Goal: Find specific page/section: Find specific page/section

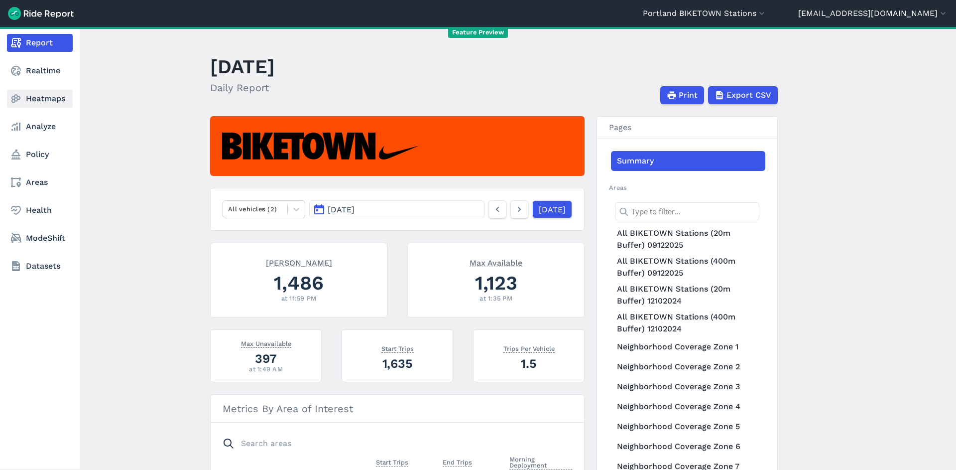
click at [41, 100] on link "Heatmaps" at bounding box center [40, 99] width 66 height 18
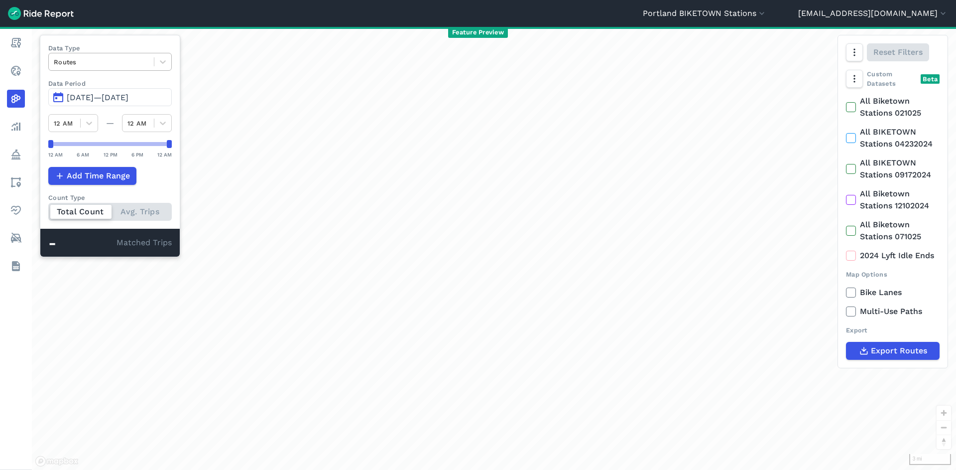
click at [146, 64] on div at bounding box center [101, 61] width 95 height 11
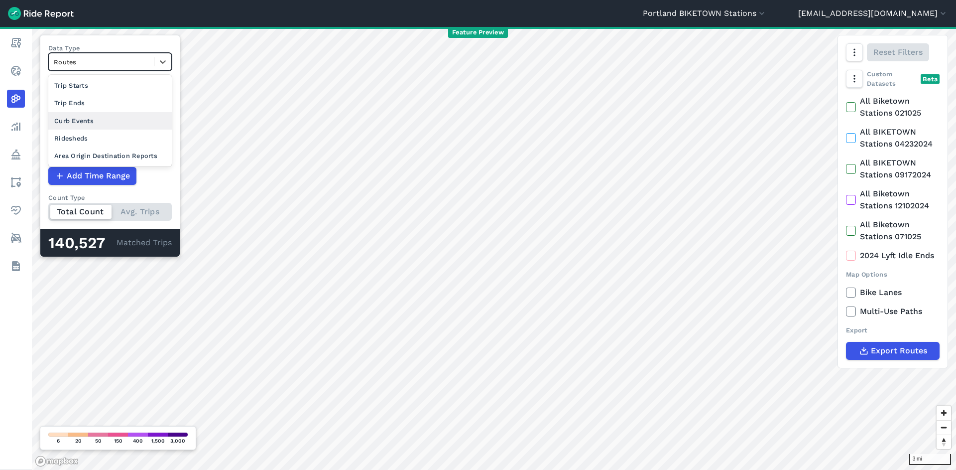
click at [111, 126] on div "Curb Events" at bounding box center [110, 120] width 124 height 17
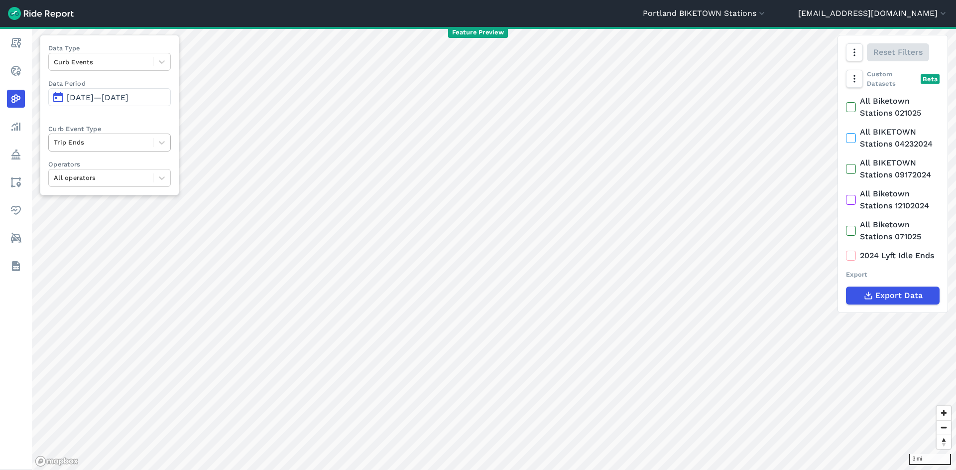
click at [102, 149] on div "Trip Ends" at bounding box center [101, 141] width 104 height 15
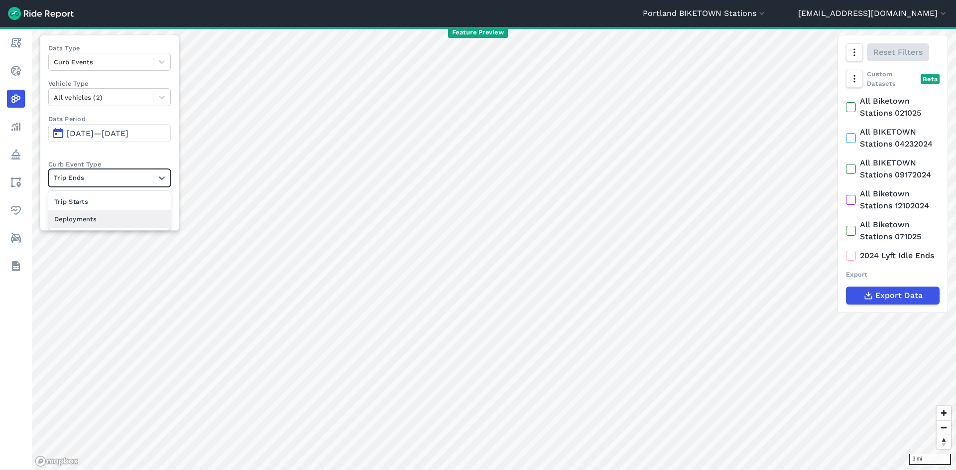
click at [89, 217] on div "Deployments" at bounding box center [109, 218] width 123 height 17
click at [157, 64] on div at bounding box center [161, 61] width 17 height 17
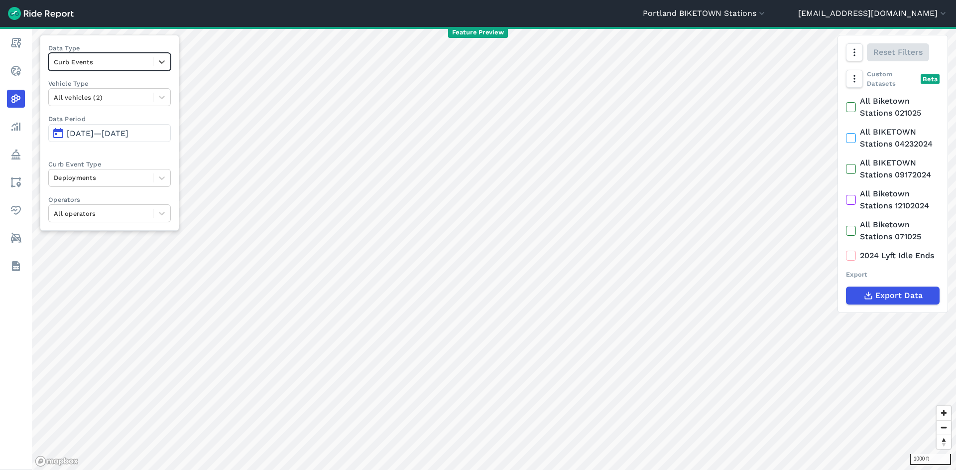
click at [116, 61] on div at bounding box center [101, 61] width 94 height 11
click at [123, 139] on div "Ridesheds" at bounding box center [109, 137] width 123 height 17
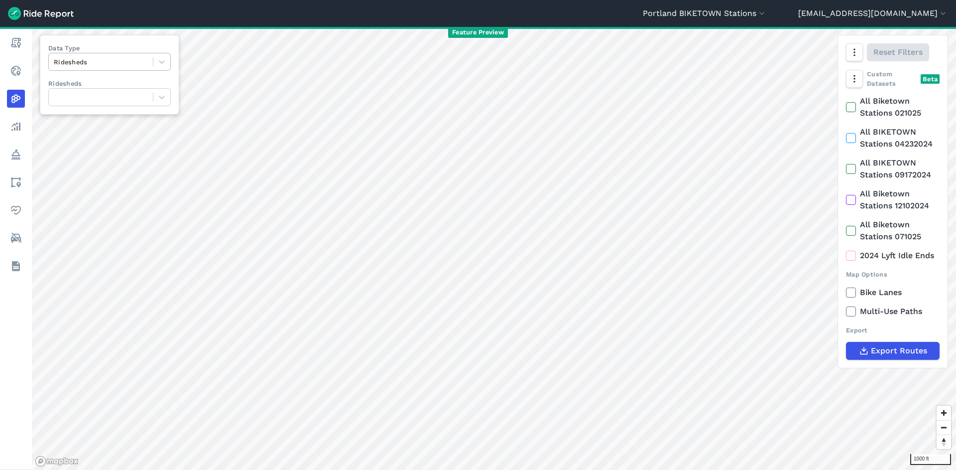
click at [104, 64] on div at bounding box center [101, 61] width 94 height 11
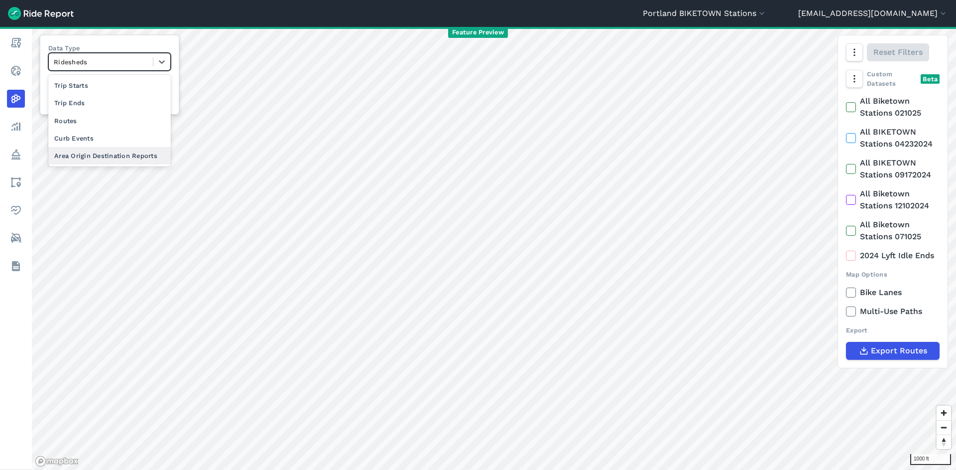
click at [106, 154] on div "Area Origin Destination Reports" at bounding box center [109, 155] width 123 height 17
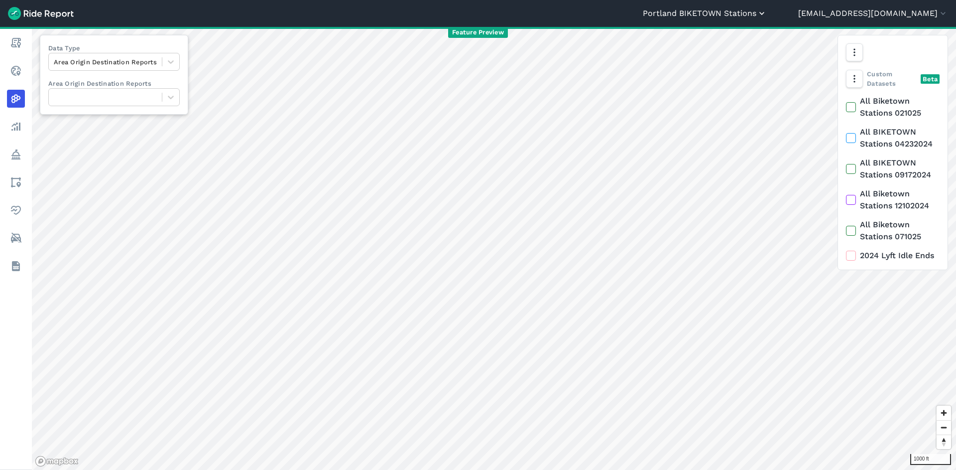
click at [767, 11] on button "Portland BIKETOWN Stations" at bounding box center [705, 13] width 124 height 12
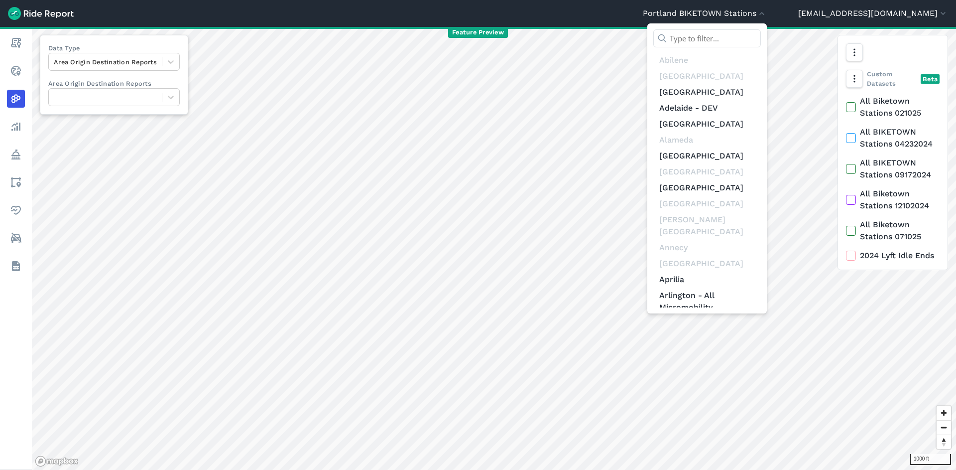
click at [761, 41] on input "text" at bounding box center [707, 38] width 108 height 18
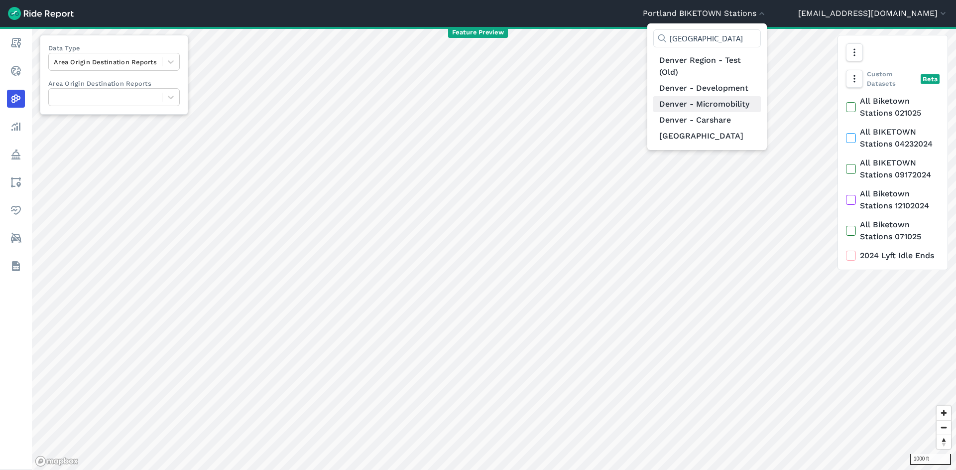
type input "[GEOGRAPHIC_DATA]"
click at [761, 101] on link "Denver - Micromobility" at bounding box center [707, 104] width 108 height 16
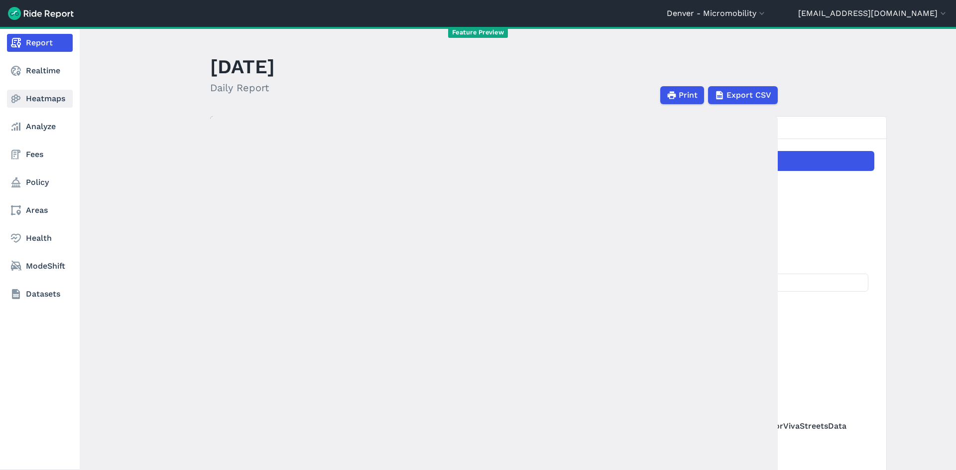
click at [46, 103] on link "Heatmaps" at bounding box center [40, 99] width 66 height 18
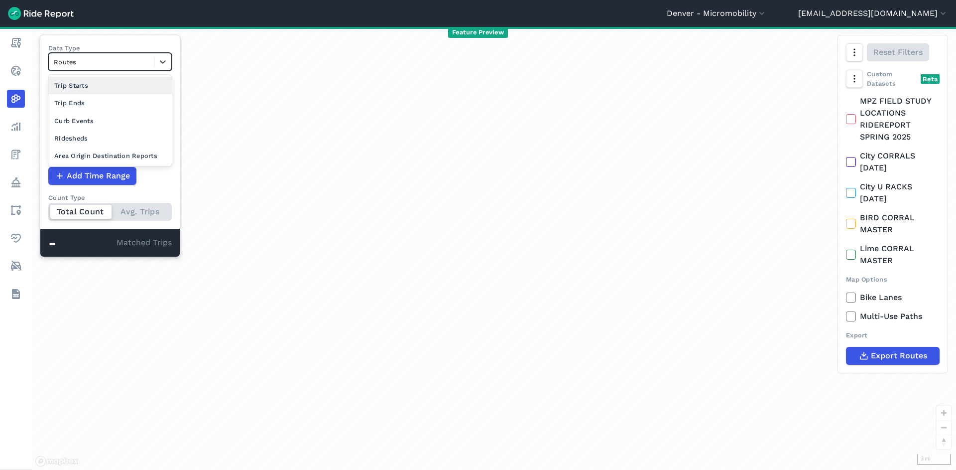
click at [128, 60] on div at bounding box center [101, 61] width 95 height 11
click at [127, 136] on div "Ridesheds" at bounding box center [110, 137] width 124 height 17
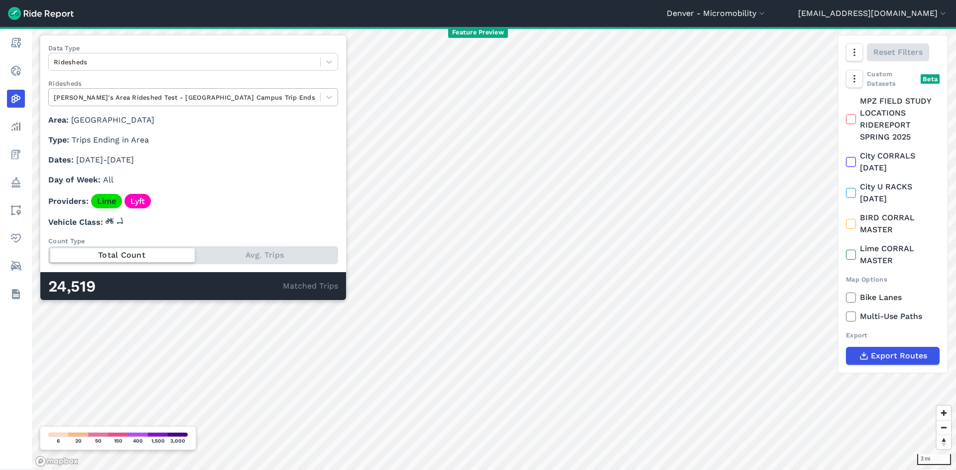
click at [127, 100] on div at bounding box center [184, 97] width 261 height 11
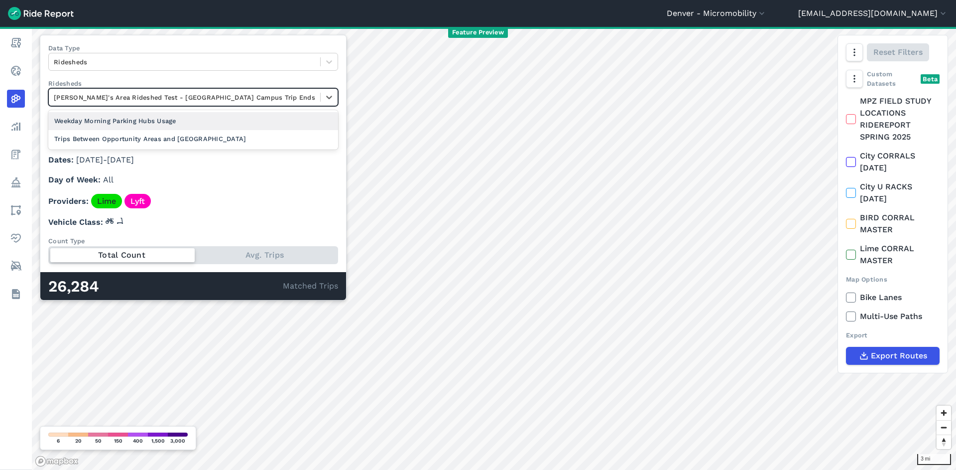
click at [126, 119] on div "Weekday Morning Parking Hubs Usage" at bounding box center [193, 120] width 290 height 17
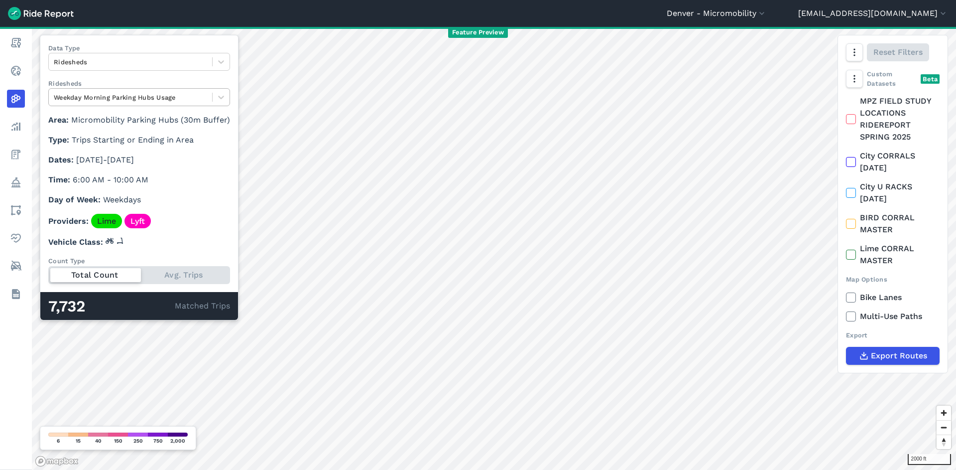
click at [131, 94] on div at bounding box center [130, 97] width 153 height 11
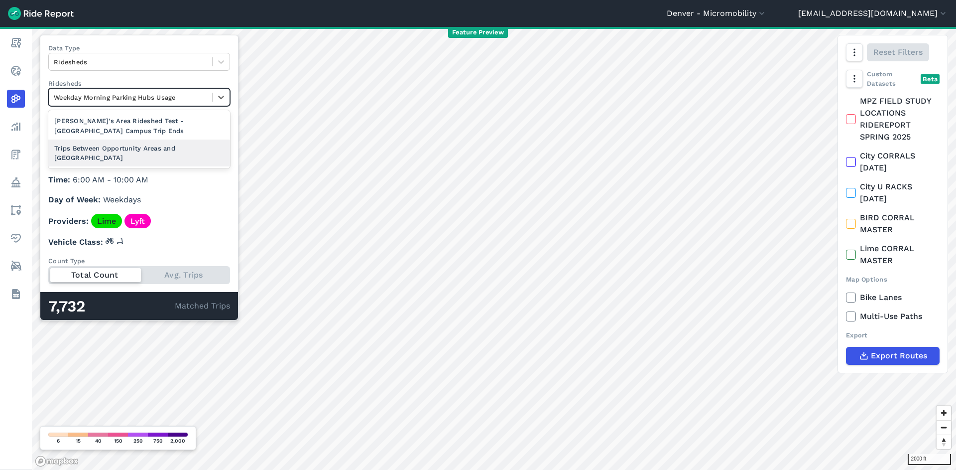
click at [139, 142] on div "Trips Between Opportunity Areas and [GEOGRAPHIC_DATA]" at bounding box center [139, 152] width 182 height 27
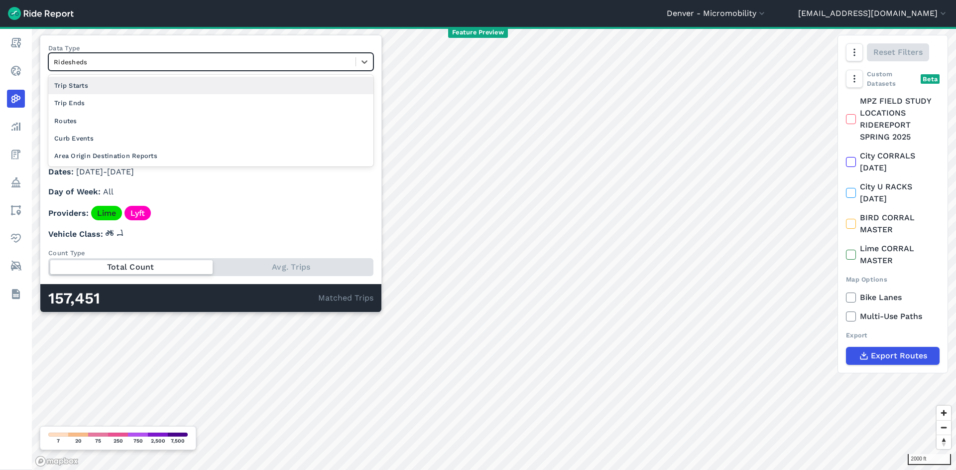
click at [210, 65] on div at bounding box center [202, 61] width 297 height 11
click at [165, 155] on div "Area Origin Destination Reports" at bounding box center [210, 155] width 325 height 17
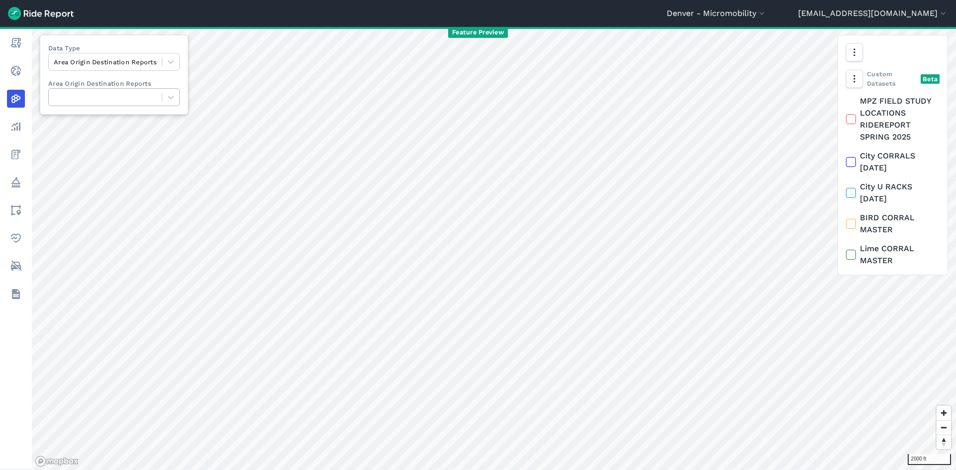
click at [149, 102] on div at bounding box center [105, 97] width 103 height 11
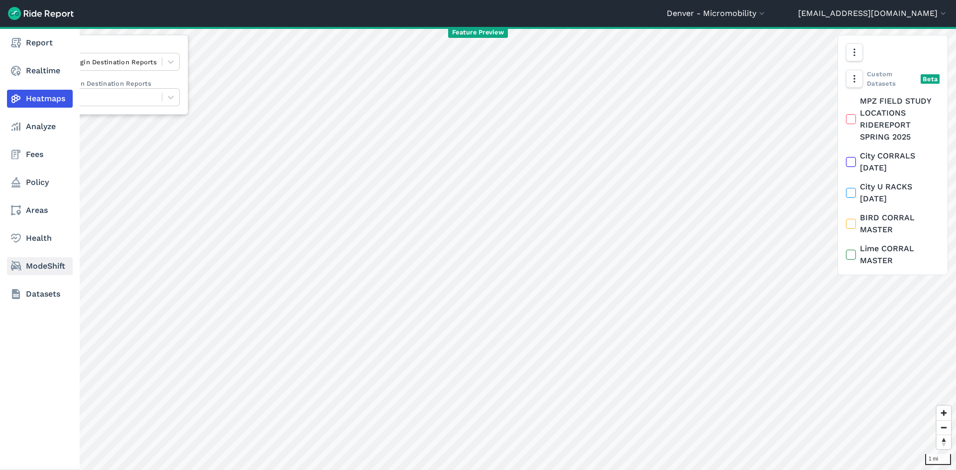
click at [43, 260] on link "ModeShift" at bounding box center [40, 266] width 66 height 18
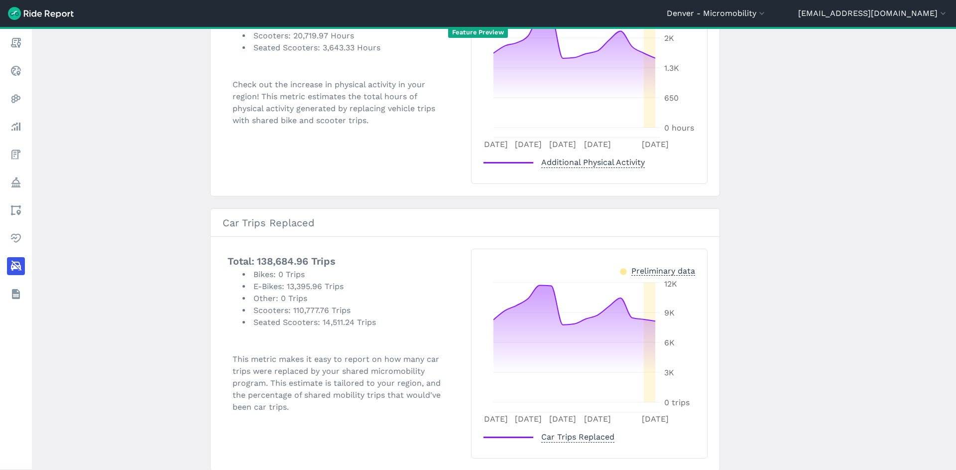
scroll to position [793, 0]
